Goal: Task Accomplishment & Management: Manage account settings

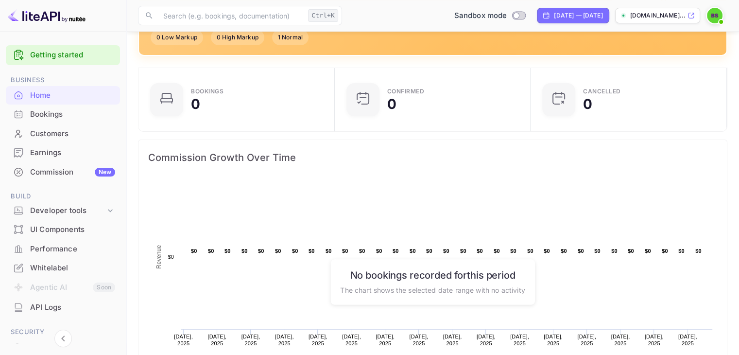
scroll to position [137, 0]
click at [59, 146] on div "Earnings" at bounding box center [63, 152] width 114 height 19
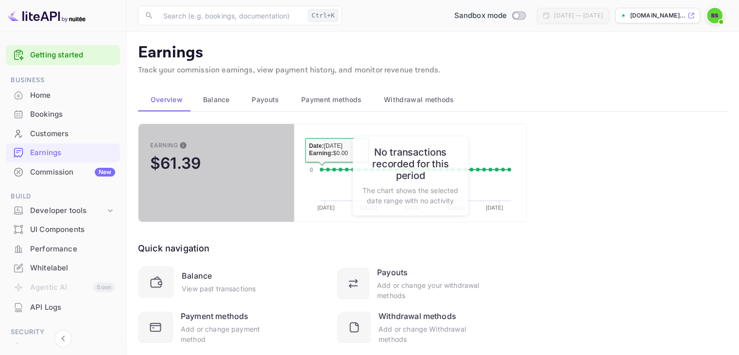
click at [277, 149] on button "Earning $61.39" at bounding box center [216, 172] width 156 height 99
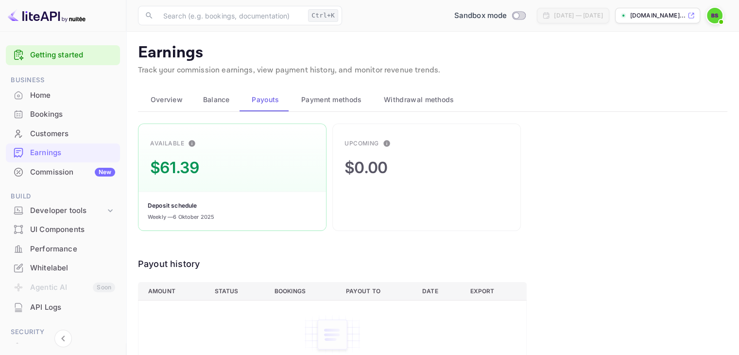
click at [372, 158] on div "$0.00" at bounding box center [365, 167] width 43 height 23
click at [323, 102] on span "Payment methods" at bounding box center [331, 100] width 61 height 12
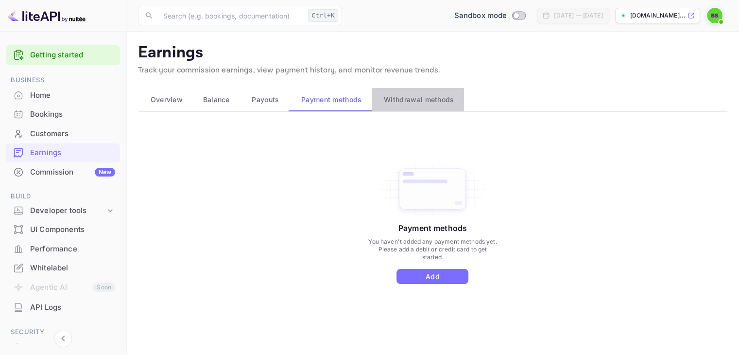
click at [374, 96] on button "Withdrawal methods" at bounding box center [418, 99] width 92 height 23
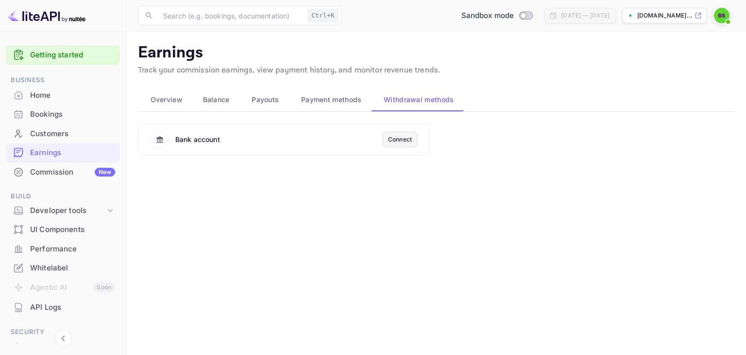
click at [313, 153] on div "Bank account Connect" at bounding box center [283, 139] width 291 height 32
click at [402, 142] on div "Connect" at bounding box center [400, 139] width 24 height 9
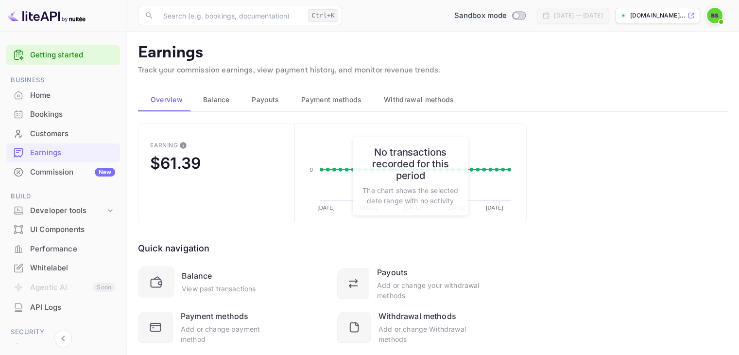
click at [715, 15] on img at bounding box center [715, 16] width 16 height 16
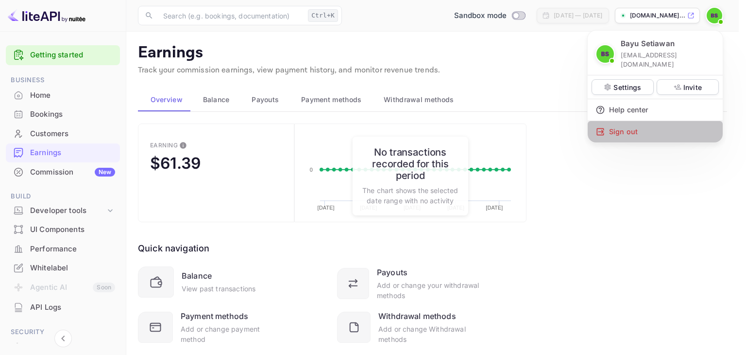
click at [621, 123] on div "Sign out" at bounding box center [655, 131] width 135 height 21
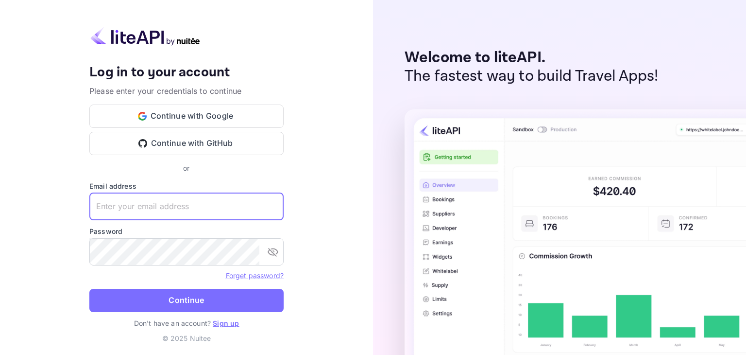
click at [159, 206] on input "text" at bounding box center [186, 206] width 194 height 27
type input "mikemohede22@hotmail.com"
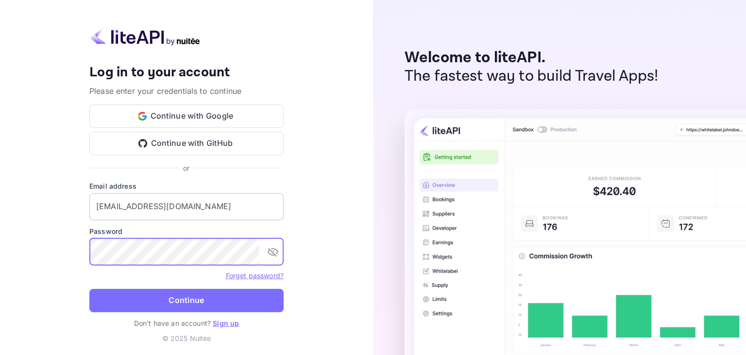
click at [89, 288] on button "Continue" at bounding box center [186, 299] width 194 height 23
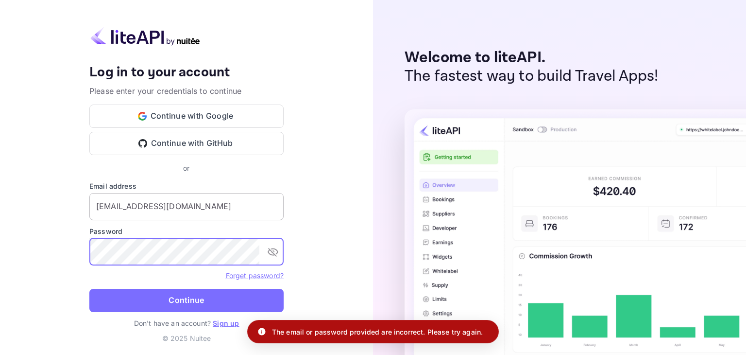
click at [89, 288] on button "Continue" at bounding box center [186, 299] width 194 height 23
click at [155, 236] on div "Password ​" at bounding box center [186, 245] width 194 height 39
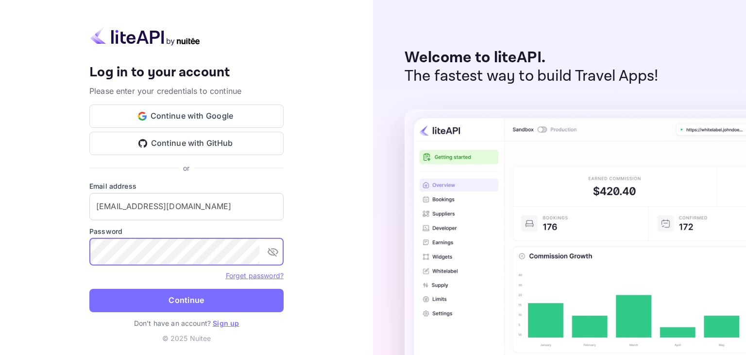
click at [89, 288] on button "Continue" at bounding box center [186, 299] width 194 height 23
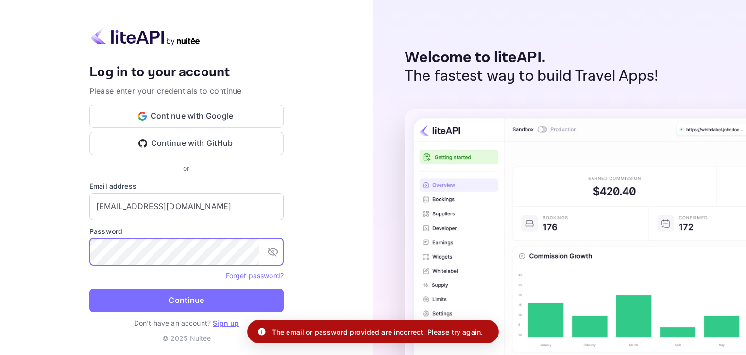
click at [89, 288] on button "Continue" at bounding box center [186, 299] width 194 height 23
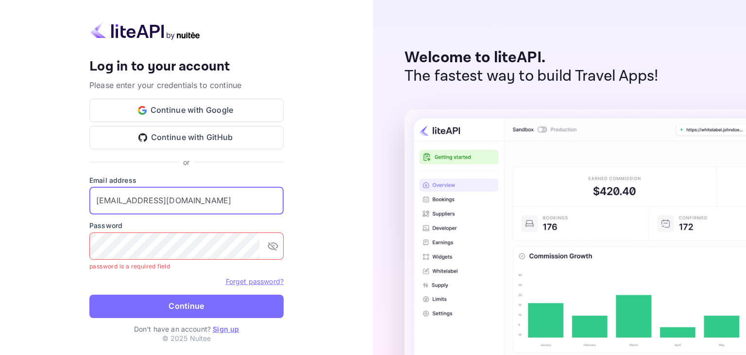
click at [216, 195] on input "mikemohede22@hotmail.com" at bounding box center [186, 200] width 194 height 27
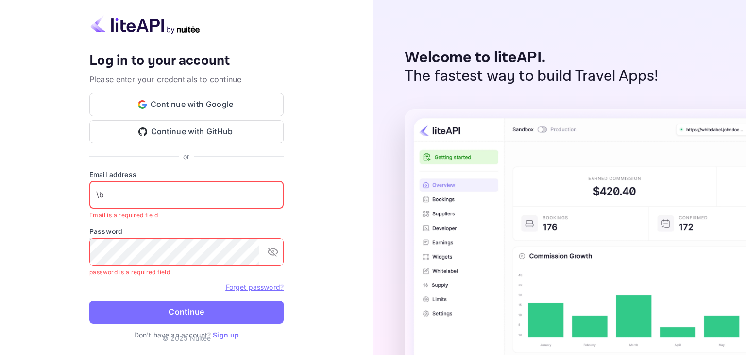
type input "\"
type input "b"
click at [216, 195] on input "text" at bounding box center [186, 194] width 194 height 27
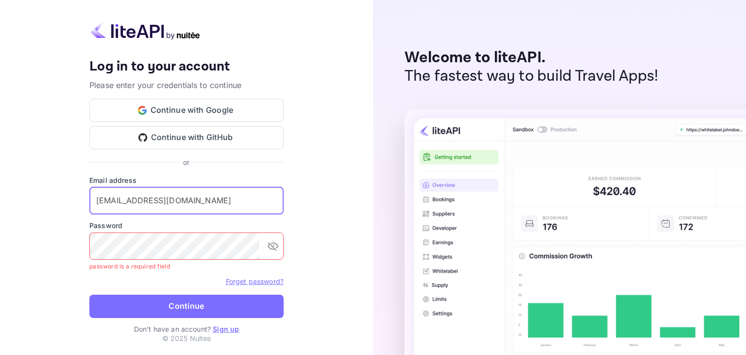
type input "mikemohede22@hotmail.com"
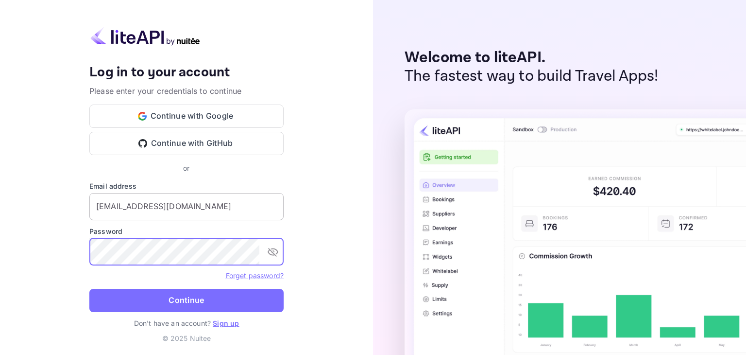
click at [89, 288] on button "Continue" at bounding box center [186, 299] width 194 height 23
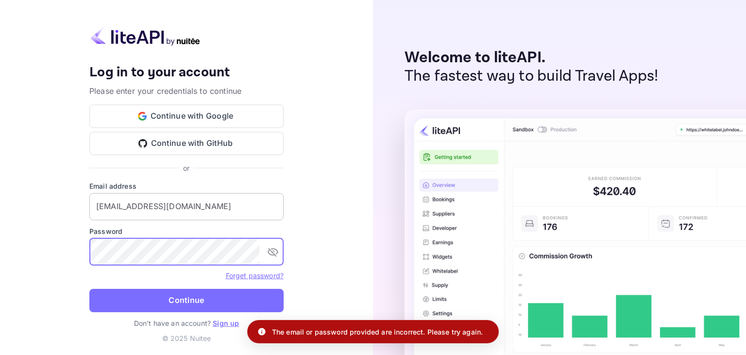
click at [89, 288] on button "Continue" at bounding box center [186, 299] width 194 height 23
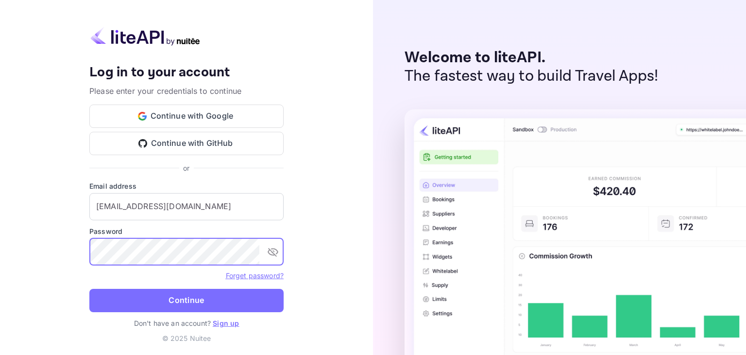
click at [89, 288] on button "Continue" at bounding box center [186, 299] width 194 height 23
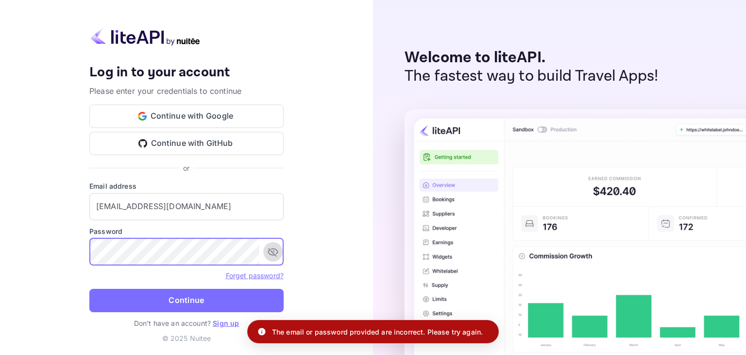
click at [275, 247] on icon "toggle password visibility" at bounding box center [273, 252] width 12 height 12
click at [303, 191] on div "Your account has been created successfully, a confirmation link has been sent t…" at bounding box center [186, 177] width 373 height 355
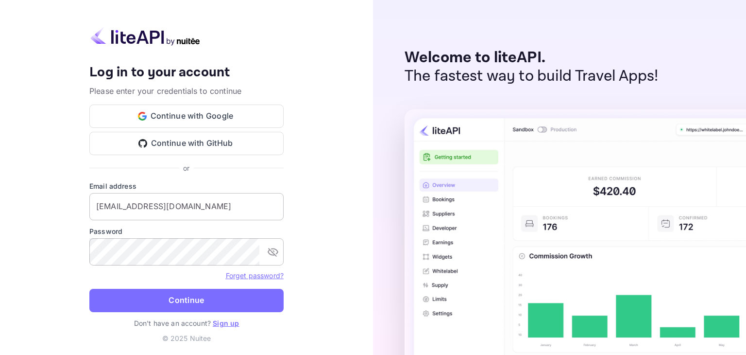
click at [225, 195] on input "mikemohede22@hotmail.com" at bounding box center [186, 206] width 194 height 27
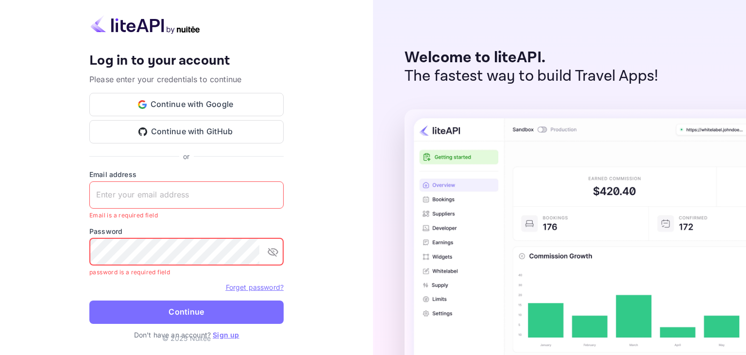
click at [309, 165] on div "Your account has been created successfully, a confirmation link has been sent t…" at bounding box center [186, 177] width 373 height 355
click at [157, 195] on input "text" at bounding box center [186, 194] width 194 height 27
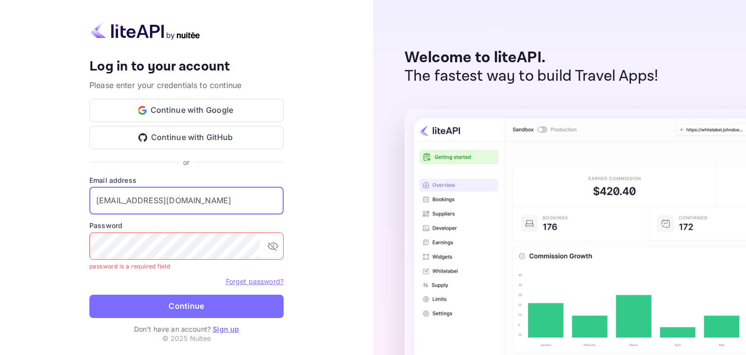
type input "bayucore20@gmail.com"
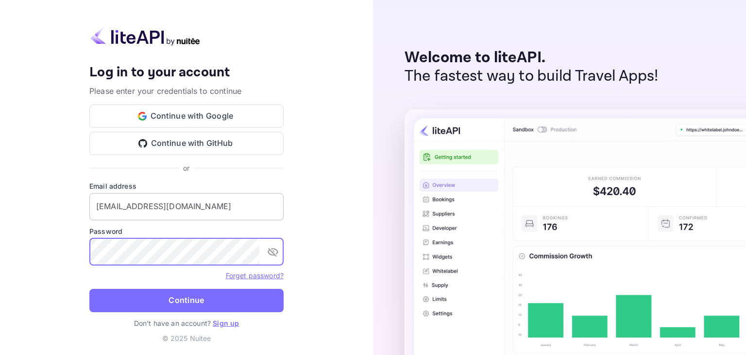
click at [89, 288] on button "Continue" at bounding box center [186, 299] width 194 height 23
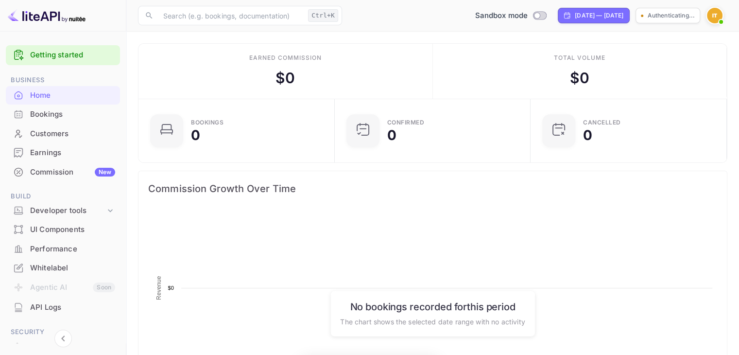
scroll to position [151, 183]
